Goal: Transaction & Acquisition: Purchase product/service

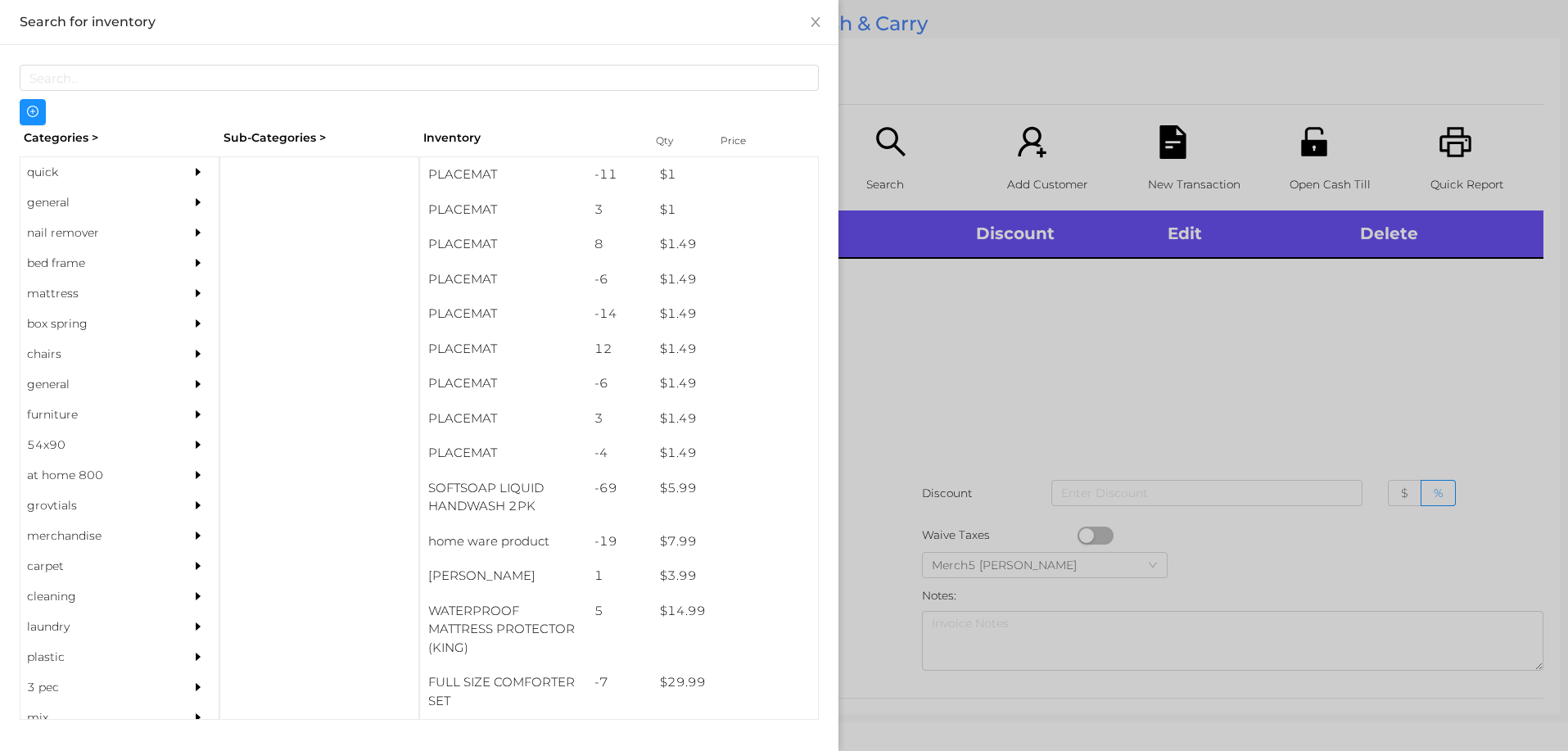
click at [36, 171] on div "quick" at bounding box center [95, 172] width 149 height 30
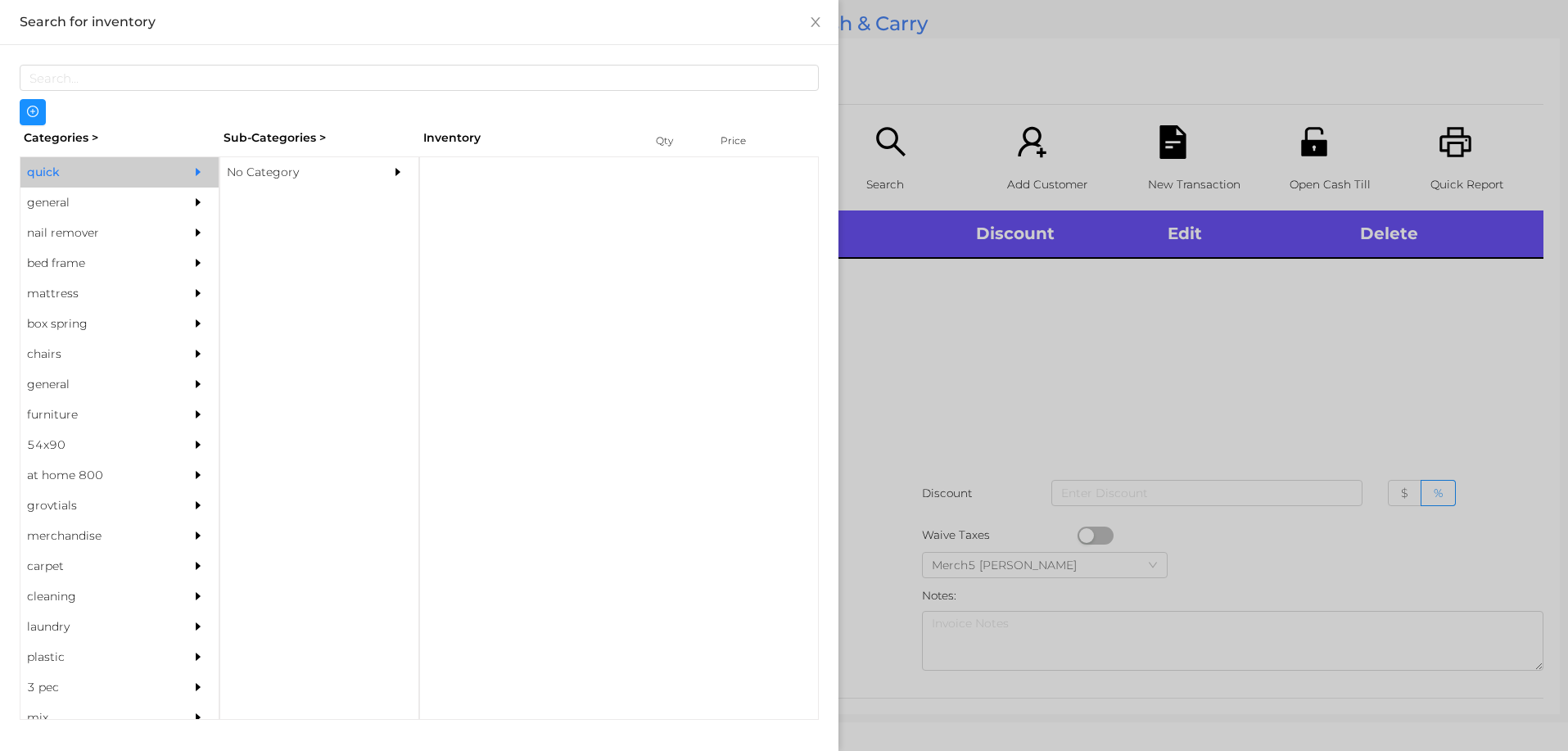
click at [265, 172] on div "No Category" at bounding box center [294, 172] width 149 height 30
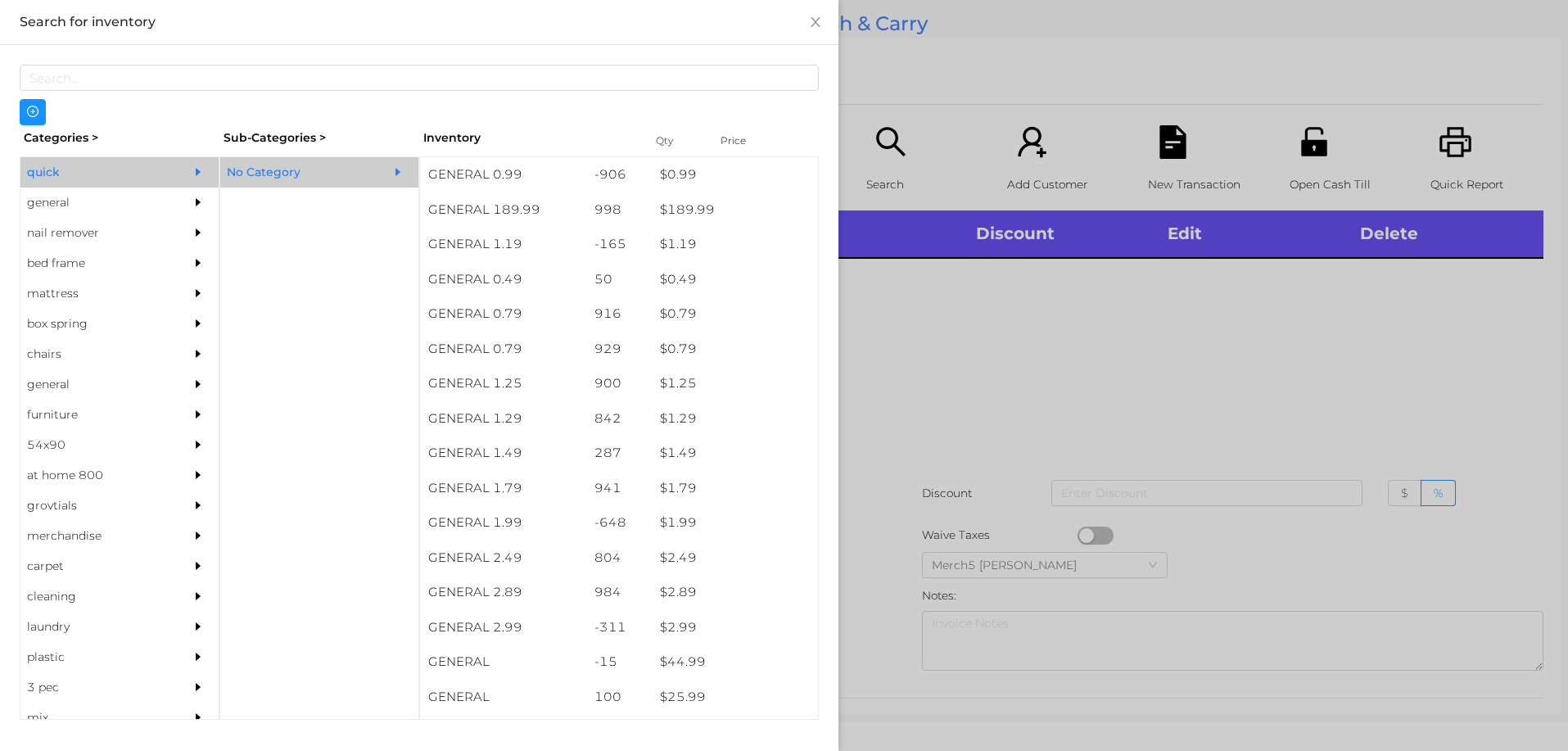
click at [678, 176] on div "$ 0.99" at bounding box center [735, 175] width 167 height 35
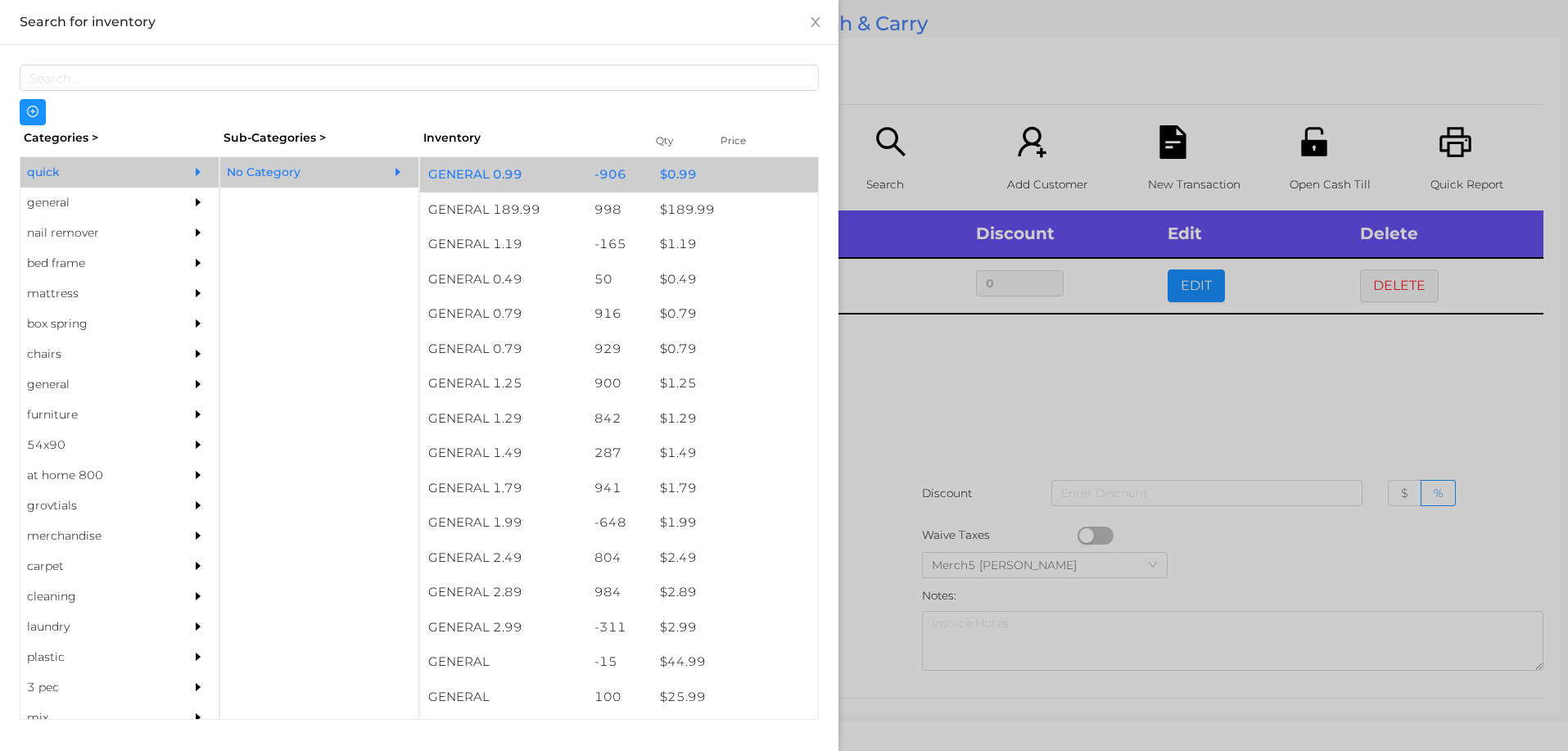
click at [679, 175] on div "$ 0.99" at bounding box center [735, 175] width 167 height 35
click at [672, 175] on div "$ 0.99" at bounding box center [735, 175] width 167 height 35
click at [667, 174] on div "$ 0.99" at bounding box center [735, 175] width 167 height 35
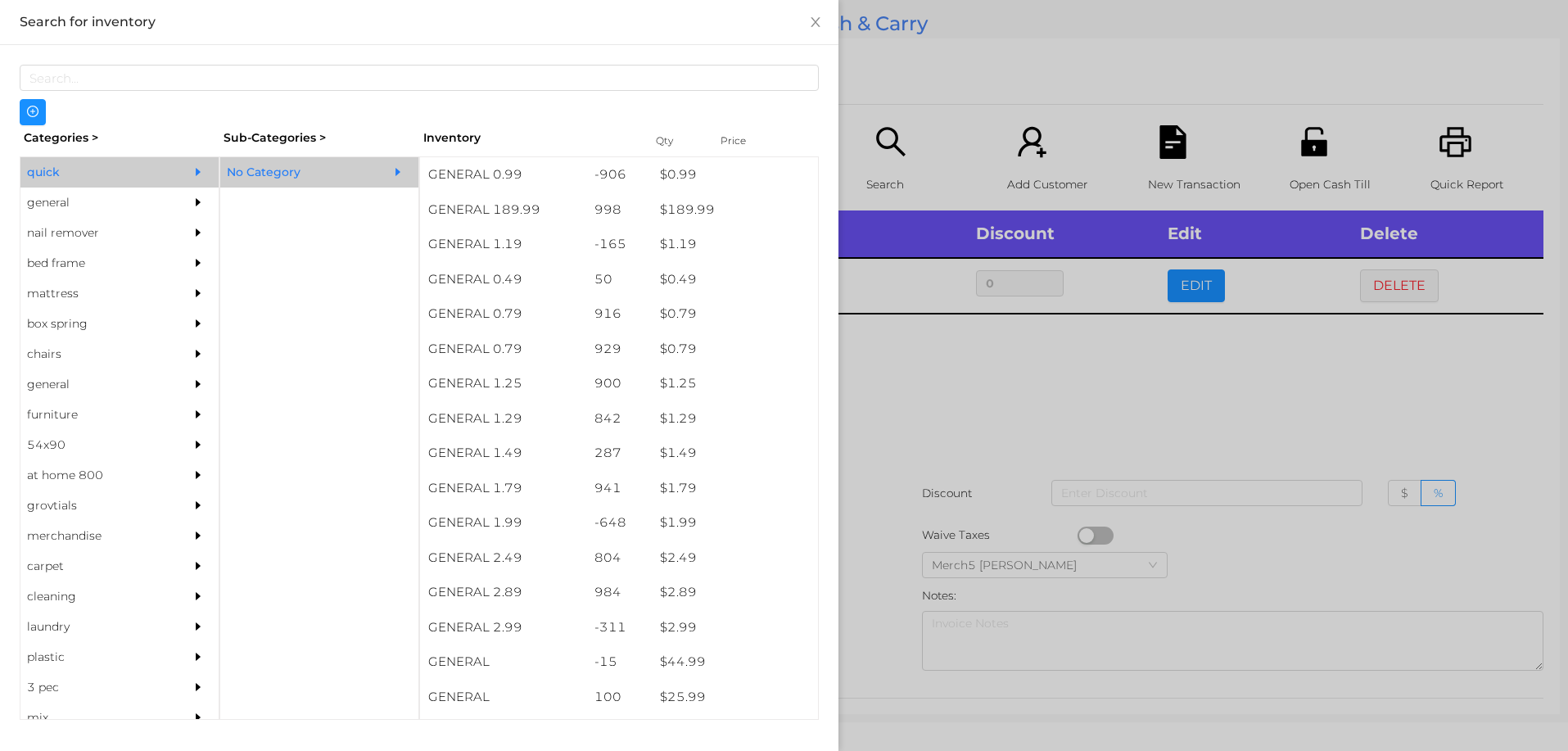
click at [923, 358] on div at bounding box center [784, 375] width 1568 height 751
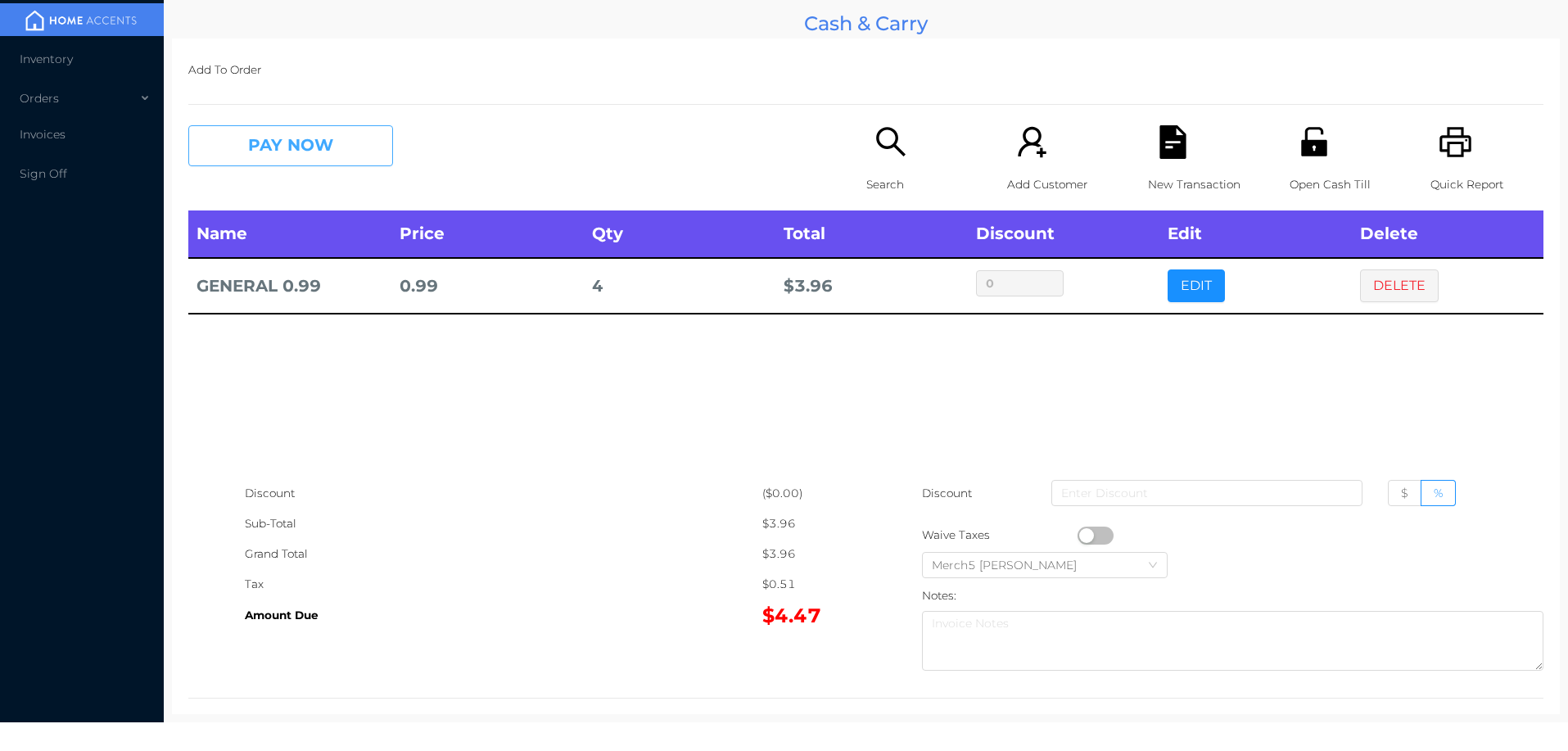
click at [326, 155] on button "PAY NOW" at bounding box center [291, 145] width 205 height 41
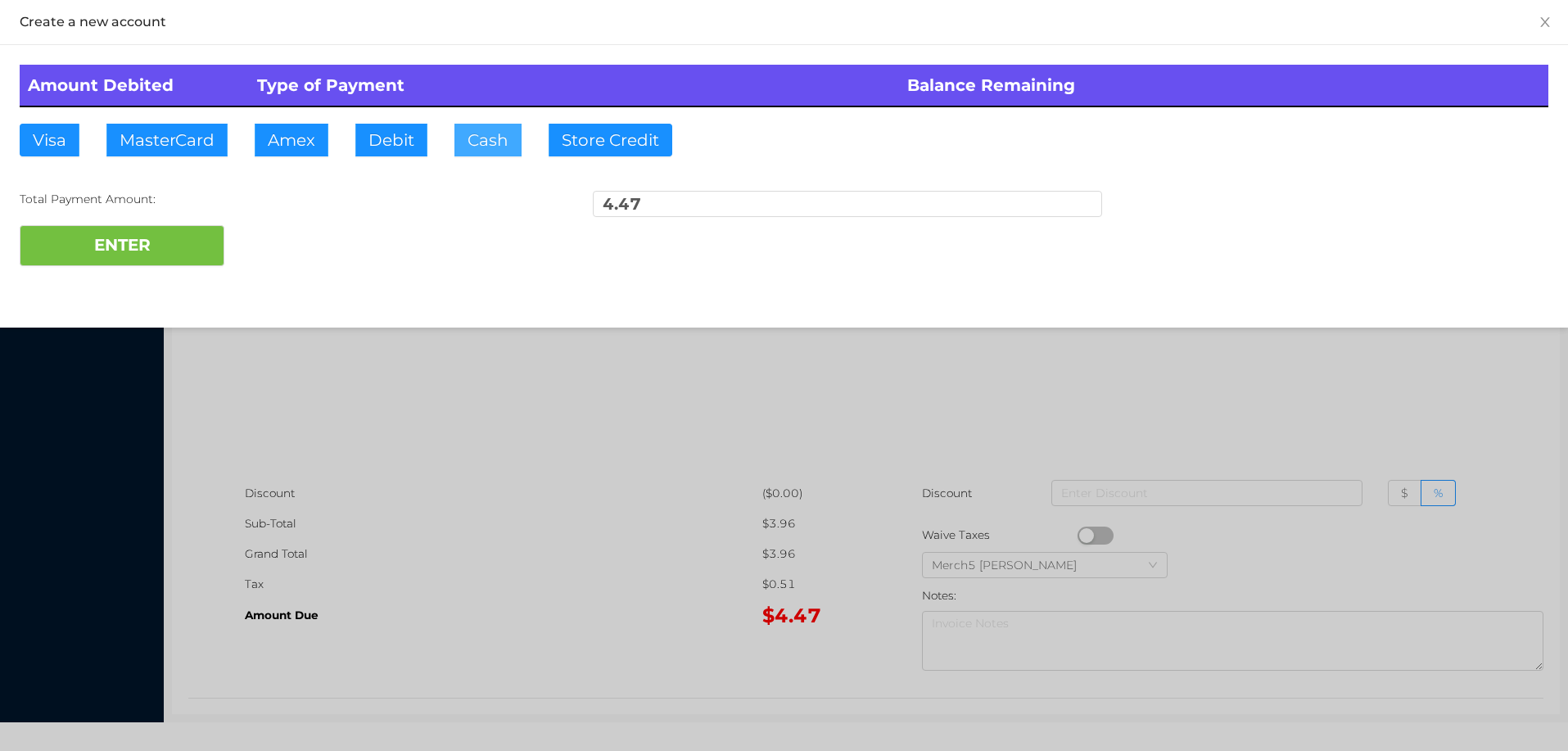
click at [493, 136] on button "Cash" at bounding box center [488, 140] width 67 height 33
type input "5"
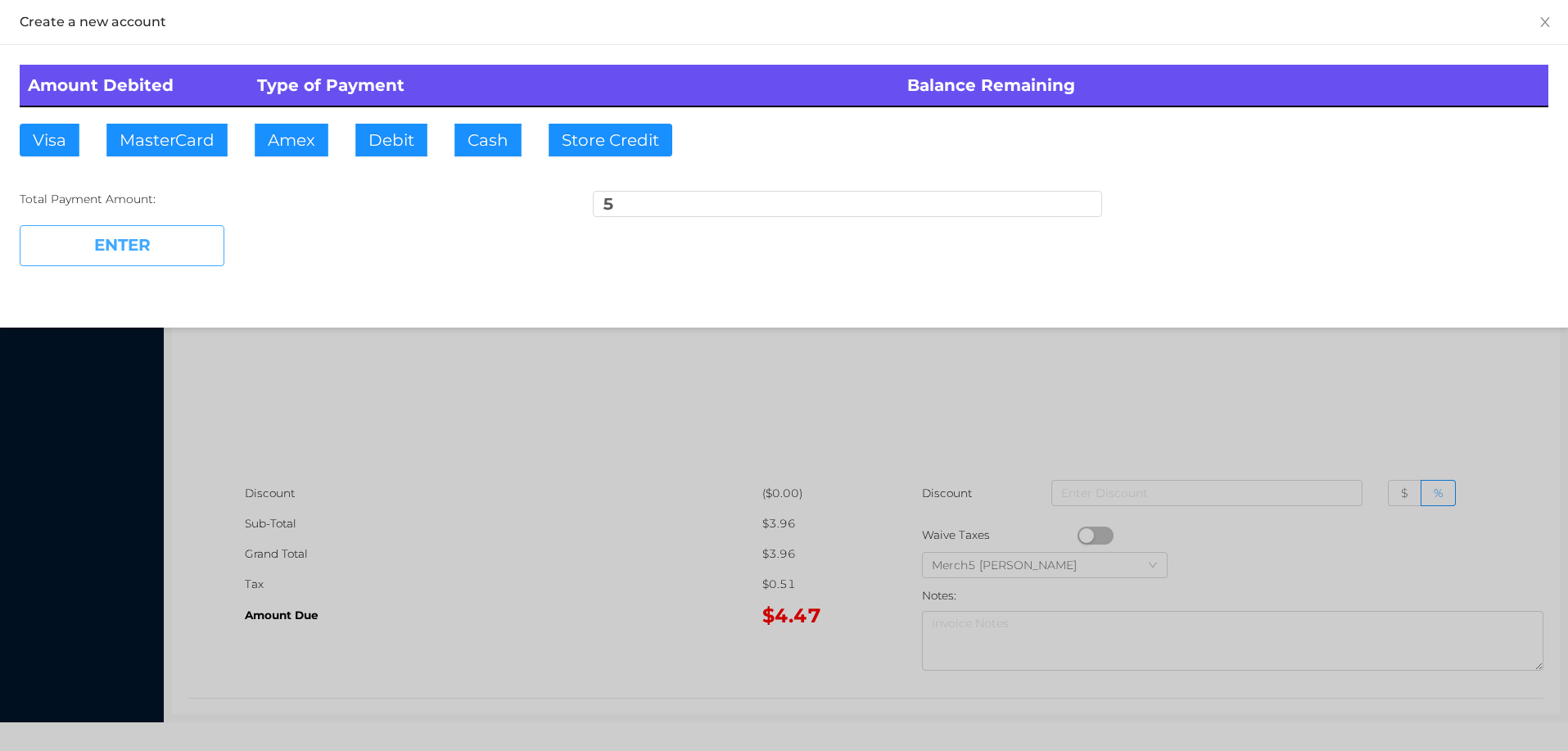
click at [184, 228] on button "ENTER" at bounding box center [122, 246] width 205 height 41
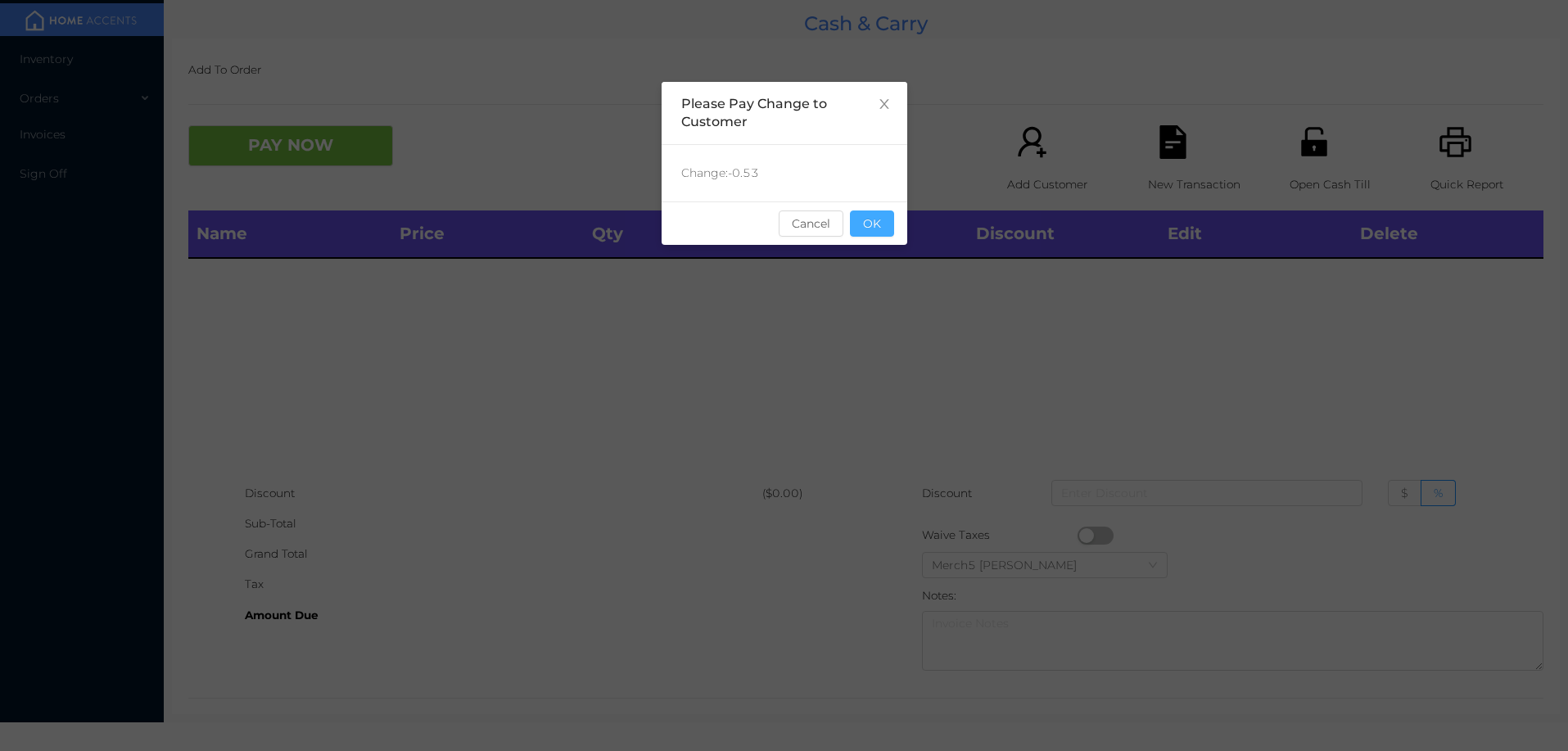
click at [889, 219] on button "OK" at bounding box center [872, 223] width 44 height 26
